Goal: Check status: Check status

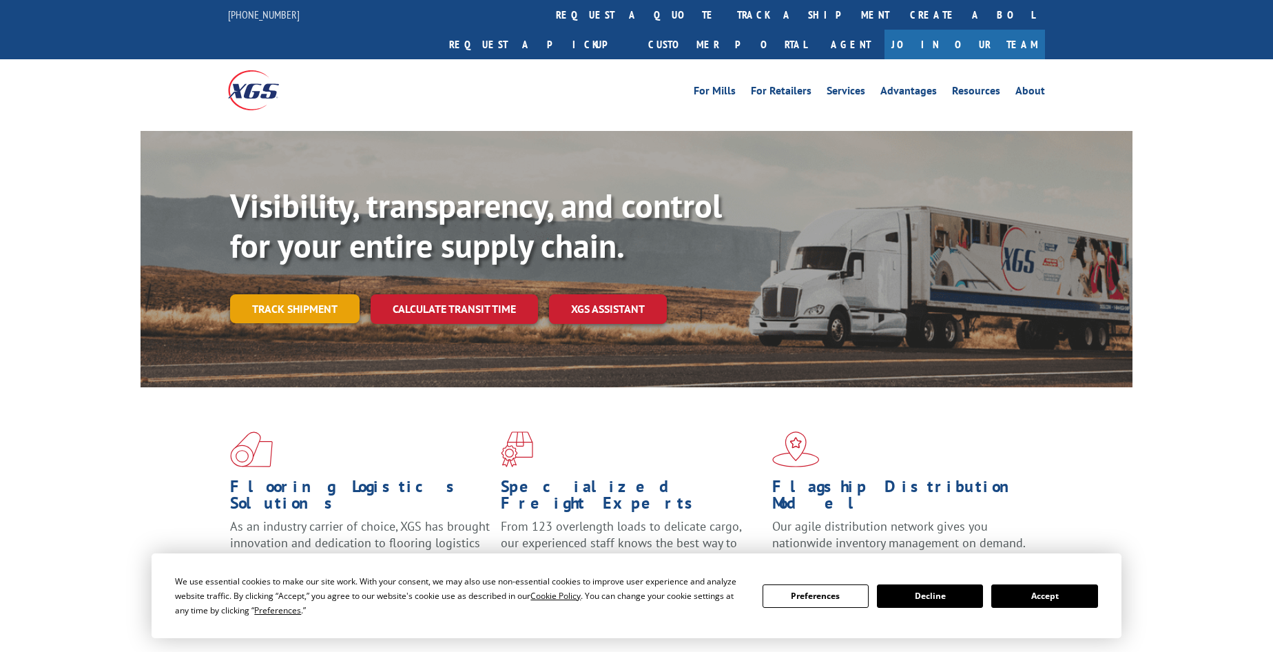
click at [275, 294] on link "Track shipment" at bounding box center [294, 308] width 129 height 29
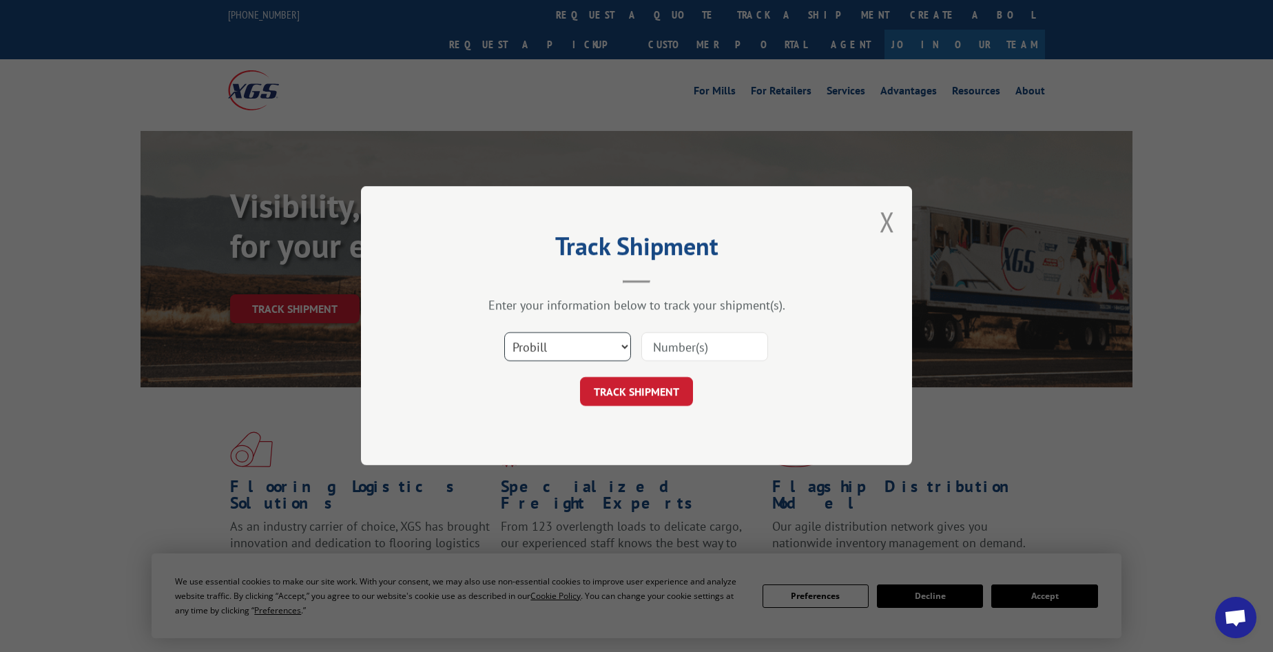
click at [581, 349] on select "Select category... Probill BOL PO" at bounding box center [567, 347] width 127 height 29
select select "bol"
click at [504, 333] on select "Select category... Probill BOL PO" at bounding box center [567, 347] width 127 height 29
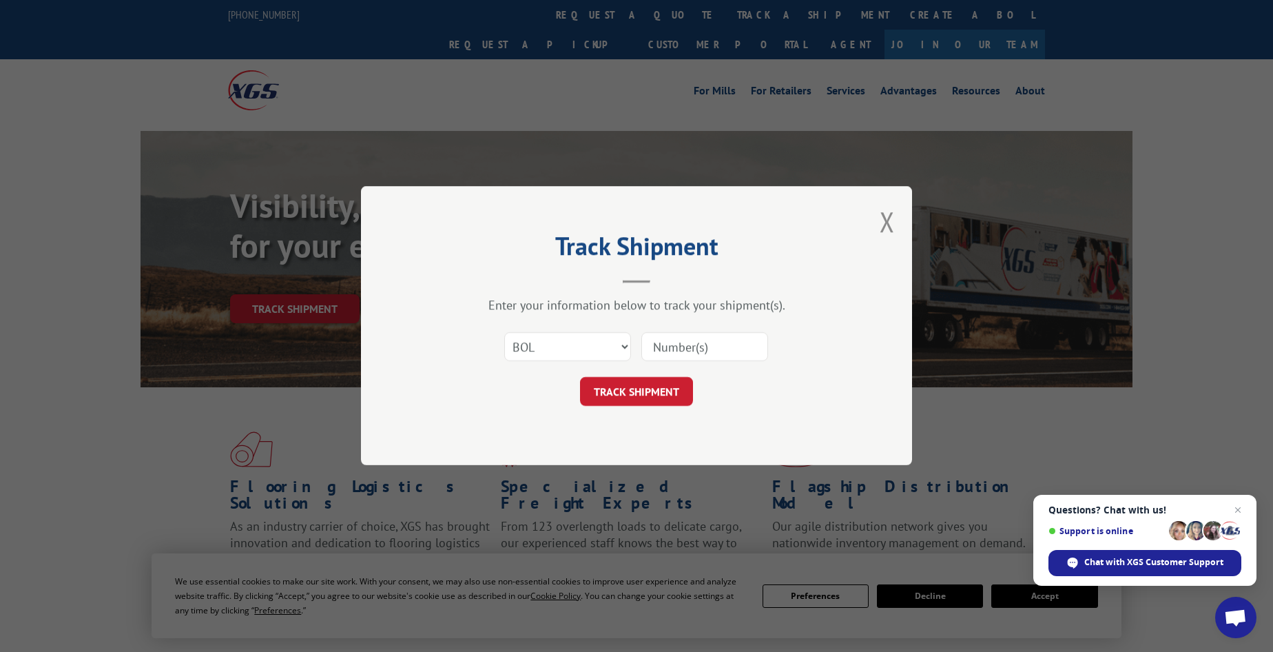
click at [660, 342] on input at bounding box center [704, 347] width 127 height 29
paste input "6024801"
type input "6024801"
click at [602, 391] on button "TRACK SHIPMENT" at bounding box center [636, 391] width 113 height 29
